Goal: Communication & Community: Answer question/provide support

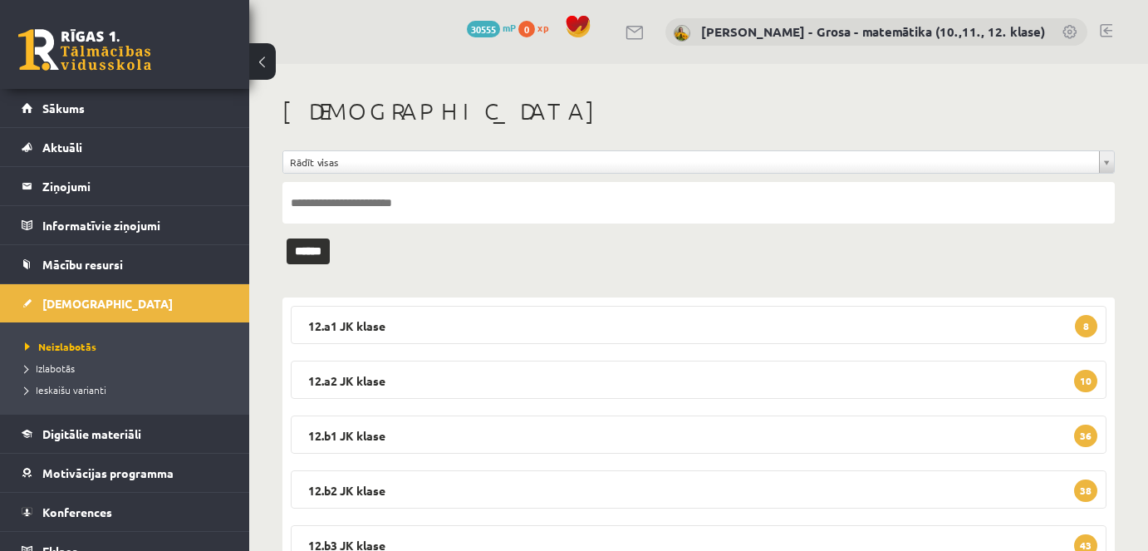
scroll to position [71, 0]
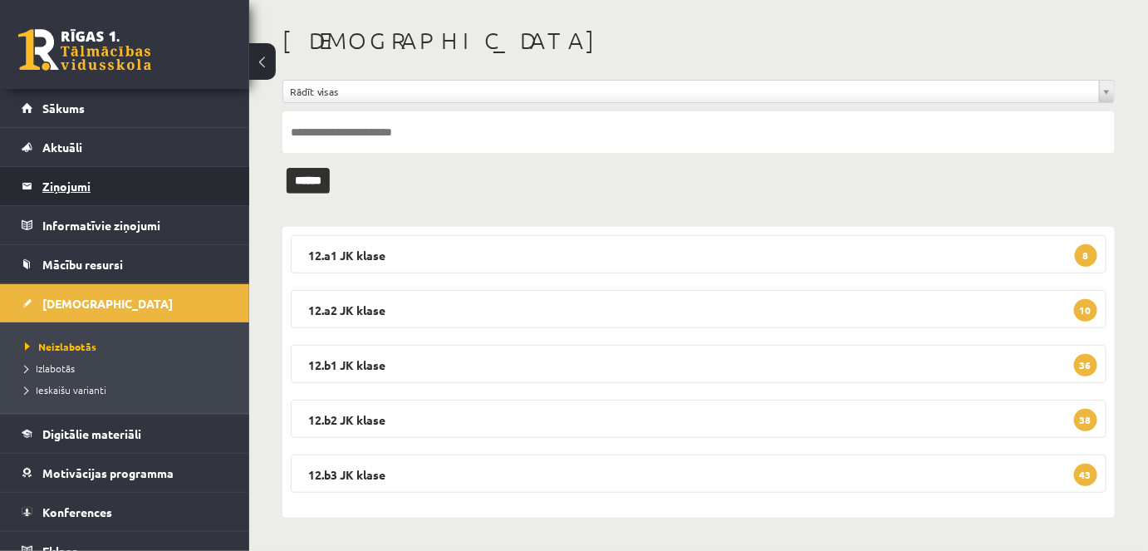
click at [109, 189] on legend "Ziņojumi 3" at bounding box center [135, 186] width 186 height 38
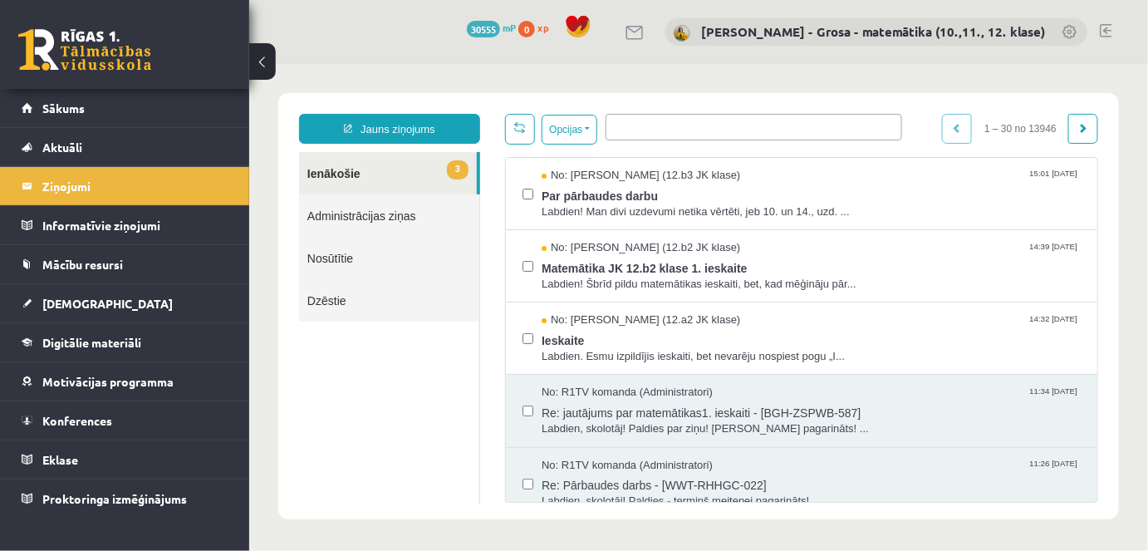
click at [346, 170] on link "3 Ienākošie" at bounding box center [387, 172] width 178 height 42
click at [83, 309] on link "[DEMOGRAPHIC_DATA]" at bounding box center [125, 303] width 207 height 38
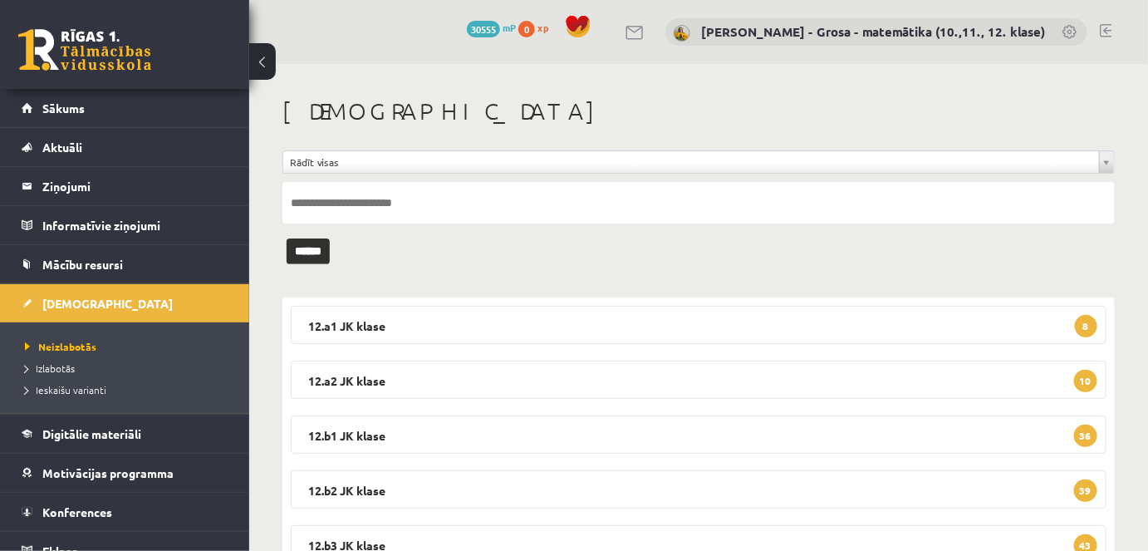
scroll to position [71, 0]
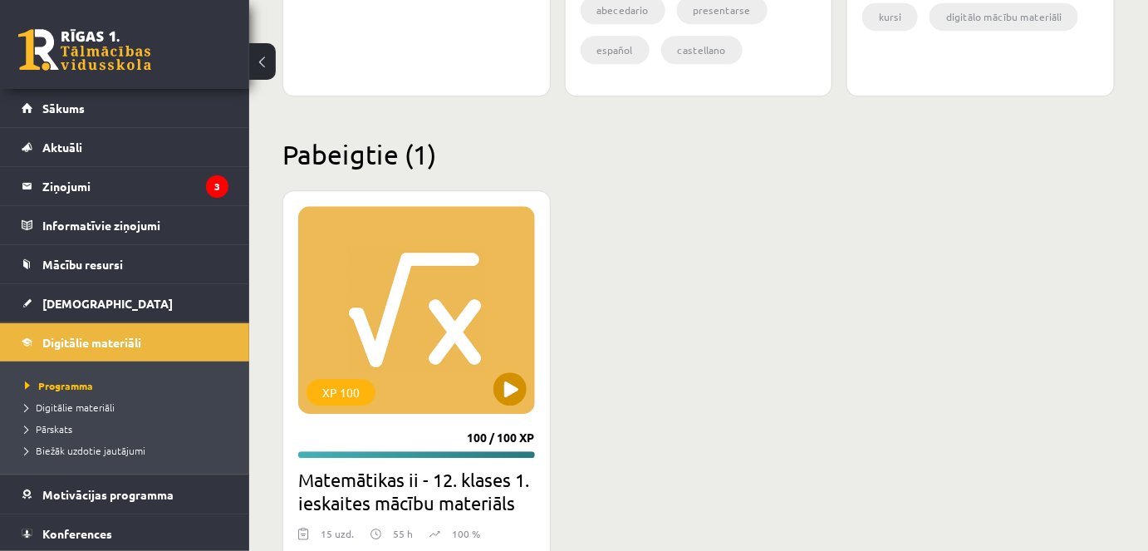
scroll to position [1366, 0]
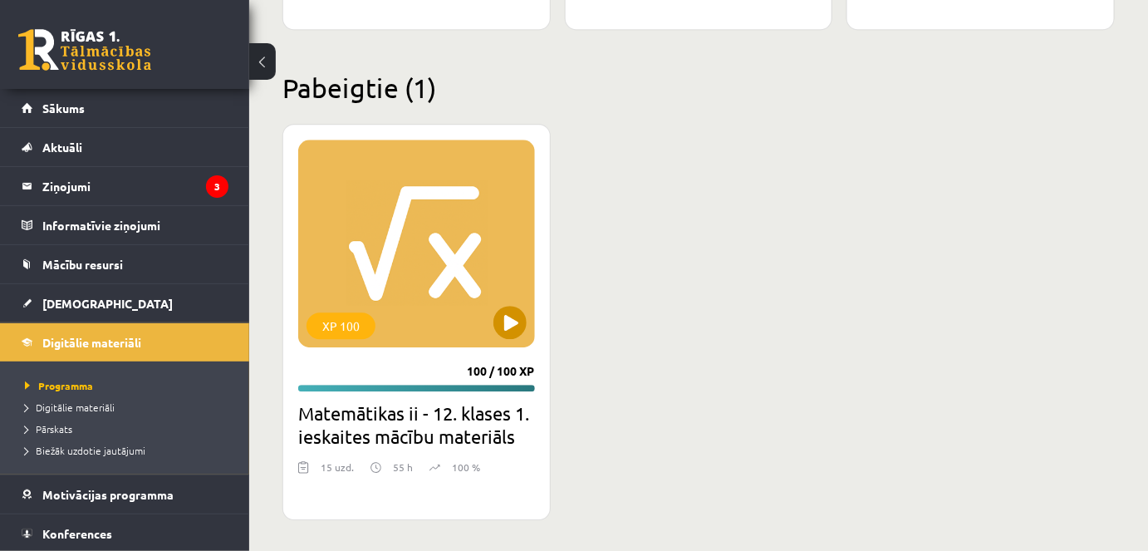
click at [491, 191] on div "XP 100" at bounding box center [416, 244] width 237 height 208
click at [342, 222] on div "XP 100" at bounding box center [416, 244] width 237 height 208
click at [399, 395] on div "XP 100 100 / 100 XP Matemātikas ii - 12. klases 1. ieskaites mācību materiāls 1…" at bounding box center [416, 322] width 268 height 396
click at [439, 473] on div "100 %" at bounding box center [454, 471] width 51 height 25
click at [367, 432] on h2 "Matemātikas ii - 12. klases 1. ieskaites mācību materiāls" at bounding box center [416, 424] width 237 height 47
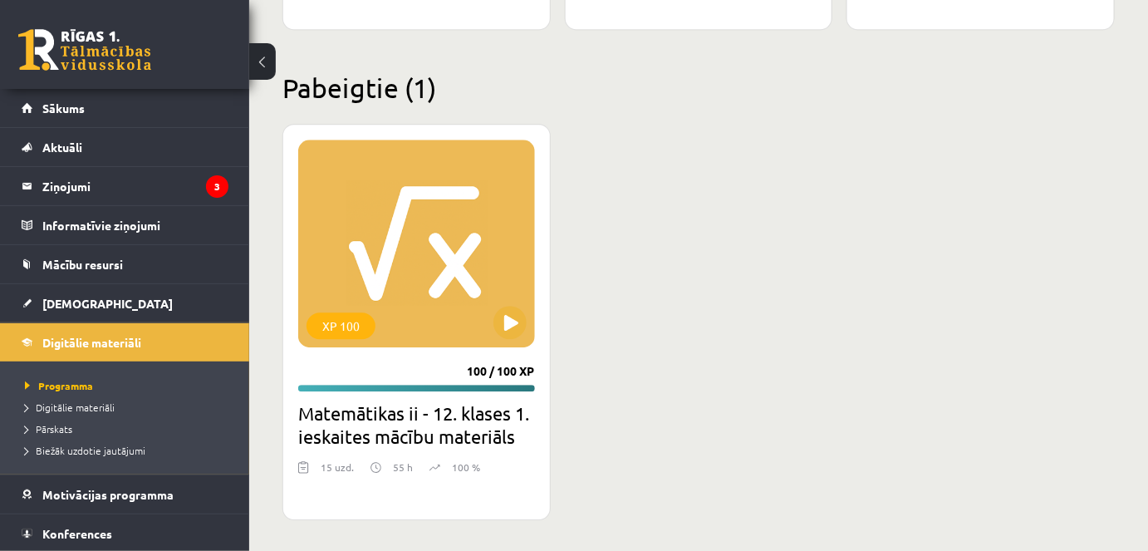
click at [299, 432] on h2 "Matemātikas ii - 12. klases 1. ieskaites mācību materiāls" at bounding box center [416, 424] width 237 height 47
click at [323, 419] on h2 "Matemātikas ii - 12. klases 1. ieskaites mācību materiāls" at bounding box center [416, 424] width 237 height 47
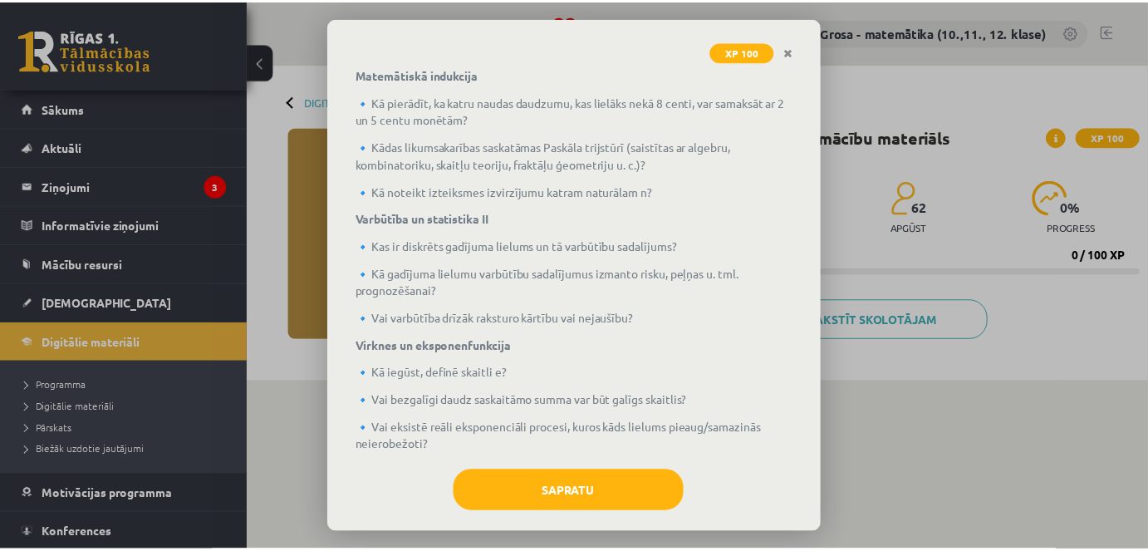
scroll to position [487, 0]
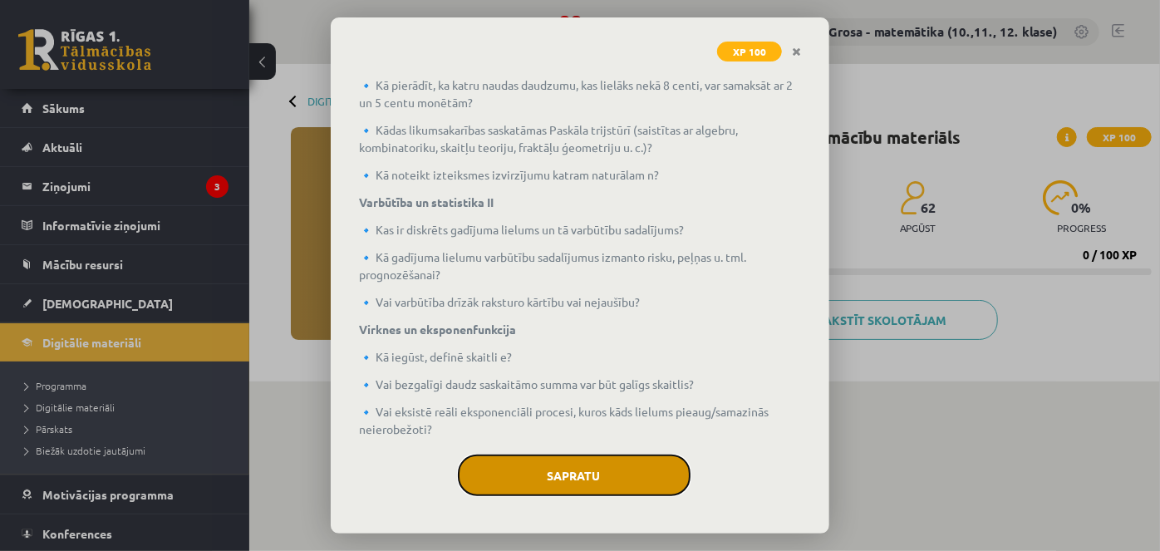
click at [607, 463] on button "Sapratu" at bounding box center [574, 475] width 233 height 42
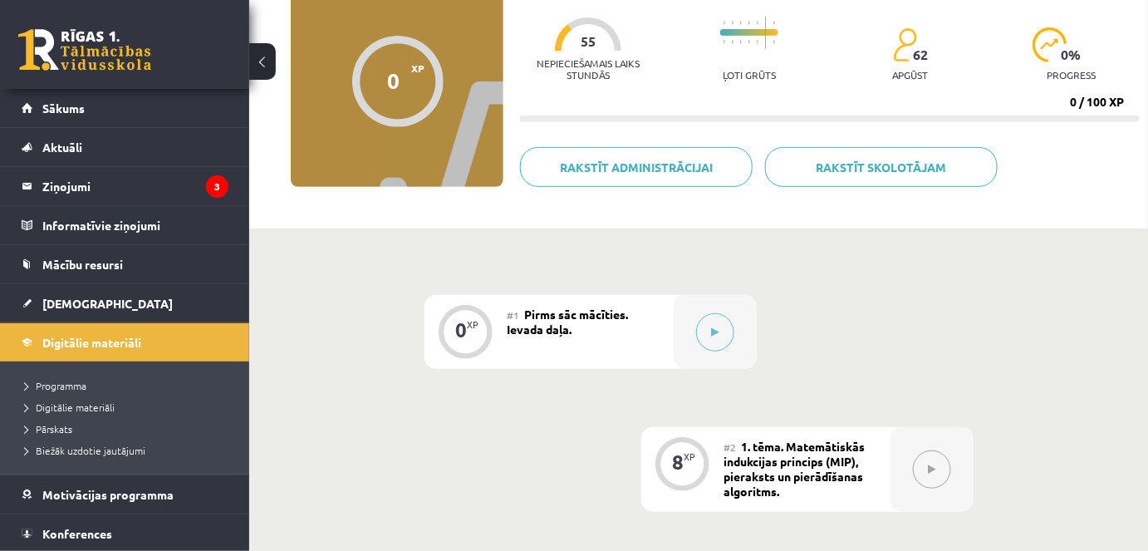
scroll to position [150, 0]
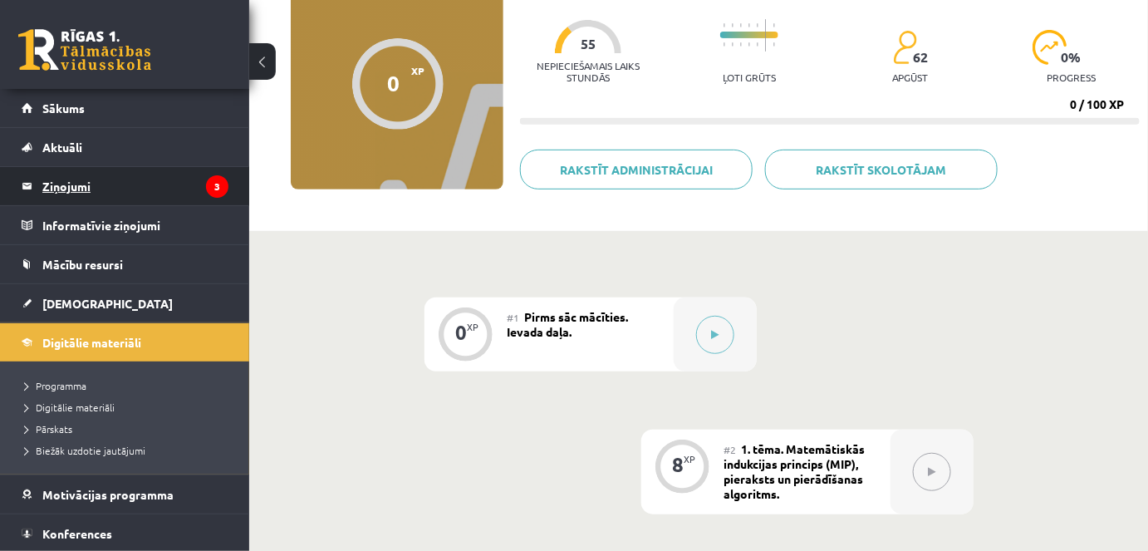
click at [99, 198] on legend "Ziņojumi 3" at bounding box center [135, 186] width 186 height 38
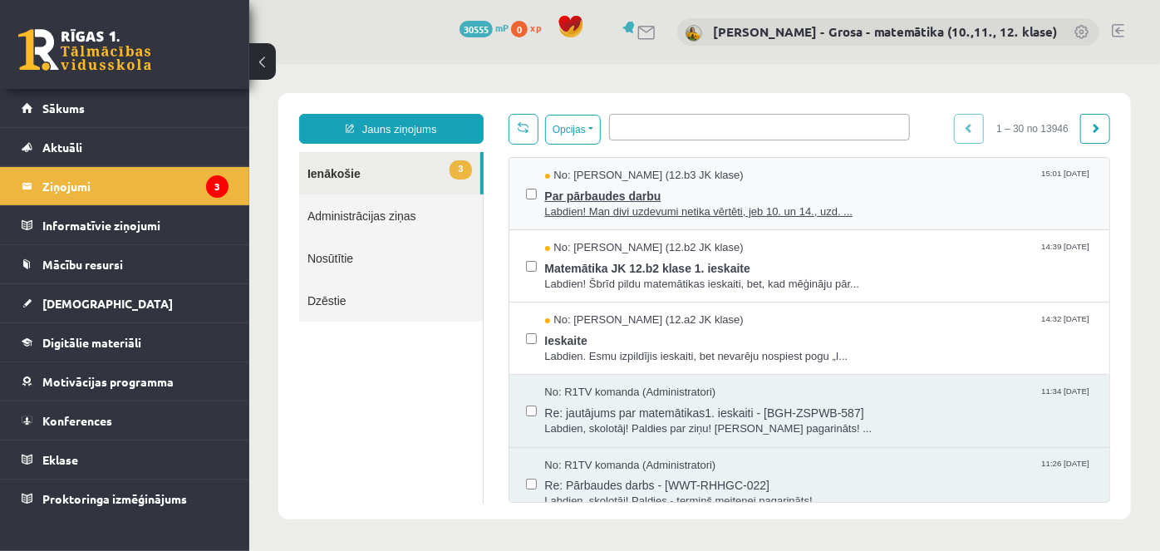
click at [730, 199] on span "Par pārbaudes darbu" at bounding box center [818, 193] width 548 height 21
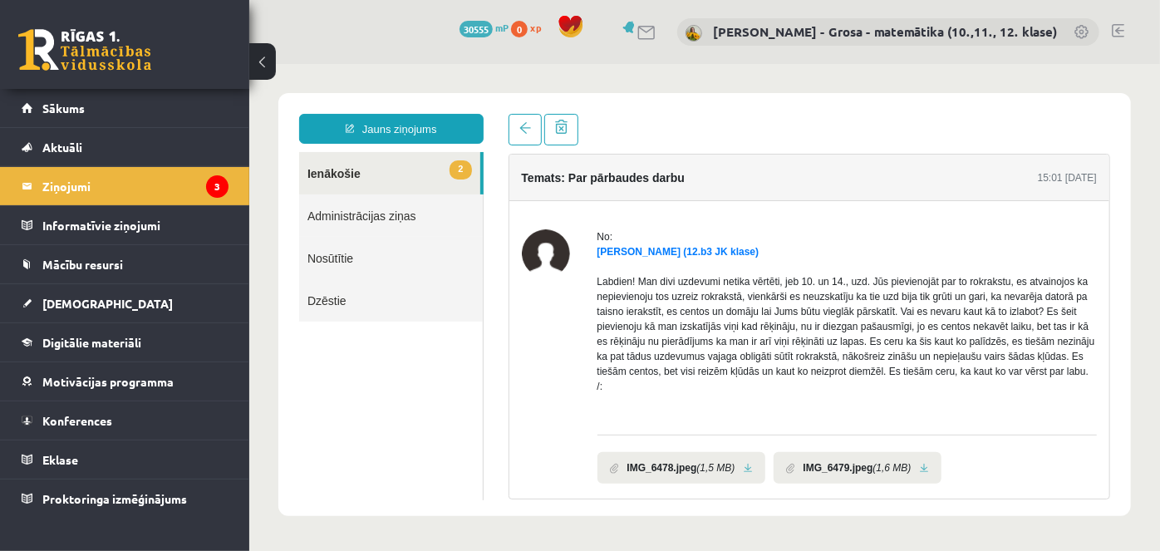
click at [519, 112] on div "**********" at bounding box center [703, 303] width 852 height 423
click at [521, 128] on span at bounding box center [524, 127] width 12 height 12
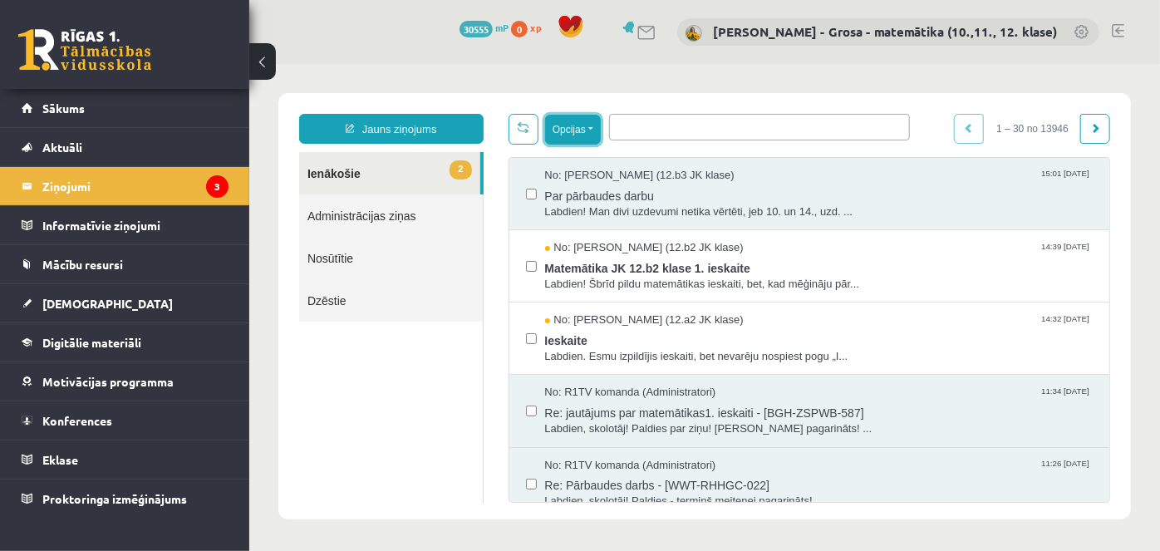
click at [579, 135] on button "Opcijas" at bounding box center [572, 129] width 56 height 30
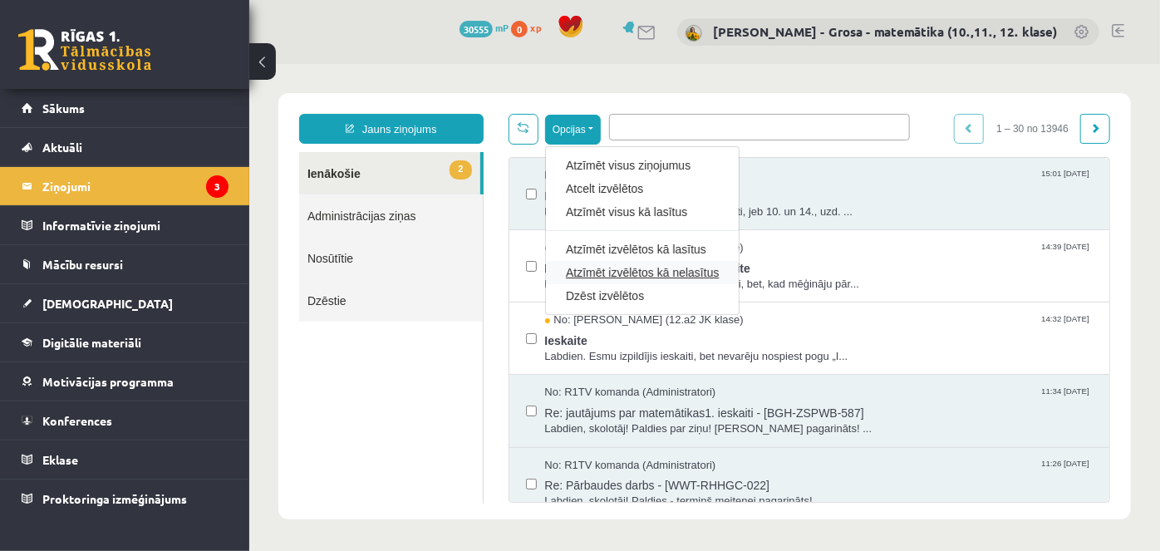
click at [665, 263] on link "Atzīmēt izvēlētos kā nelasītus" at bounding box center [641, 271] width 153 height 17
